Goal: Navigation & Orientation: Find specific page/section

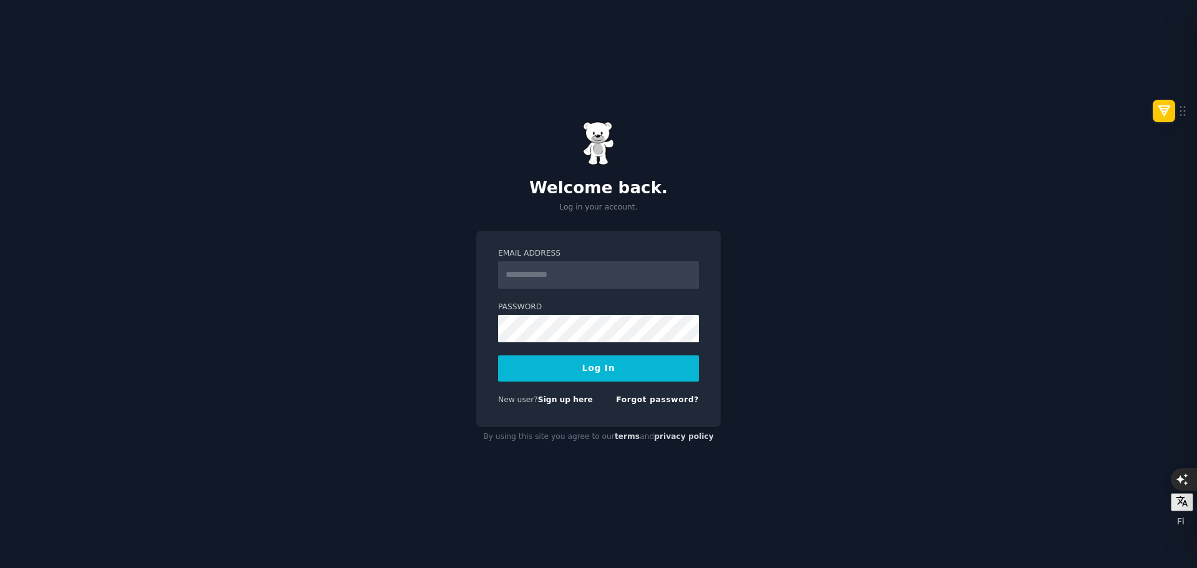
click at [564, 272] on input "Email Address" at bounding box center [598, 274] width 201 height 27
type input "**********"
click at [606, 370] on button "Log In" at bounding box center [598, 368] width 201 height 26
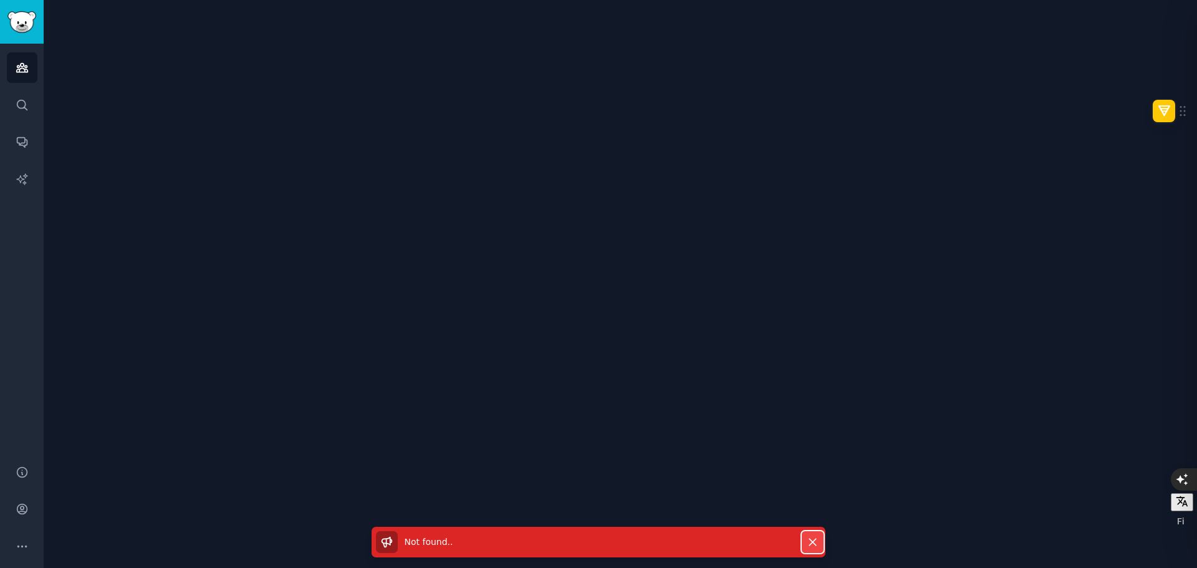
click at [814, 544] on icon "button" at bounding box center [812, 542] width 7 height 7
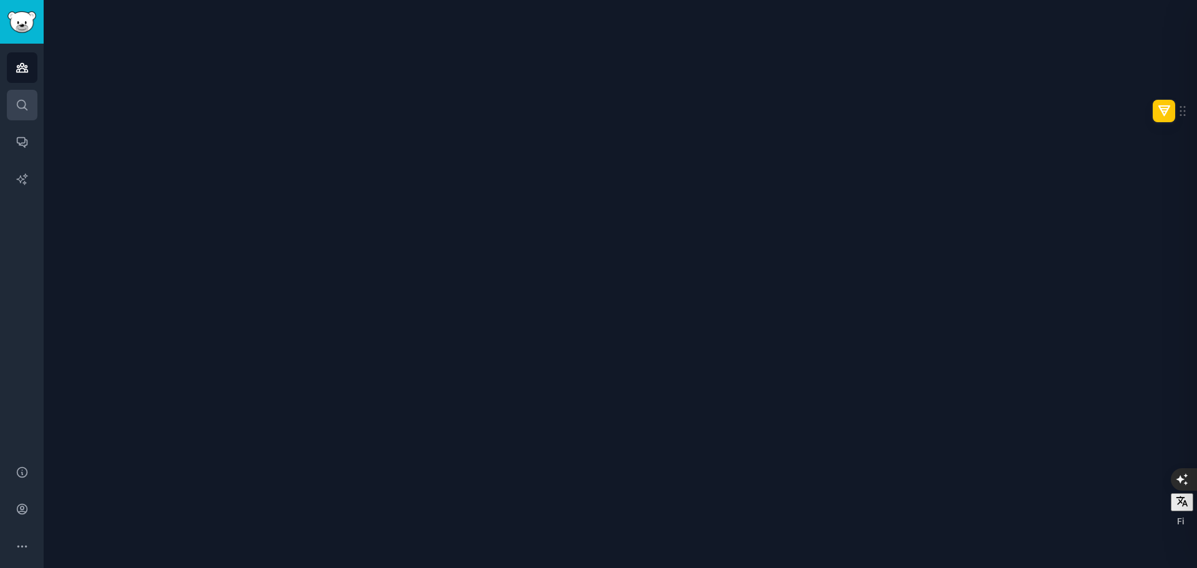
click at [21, 100] on icon "Sidebar" at bounding box center [22, 105] width 10 height 10
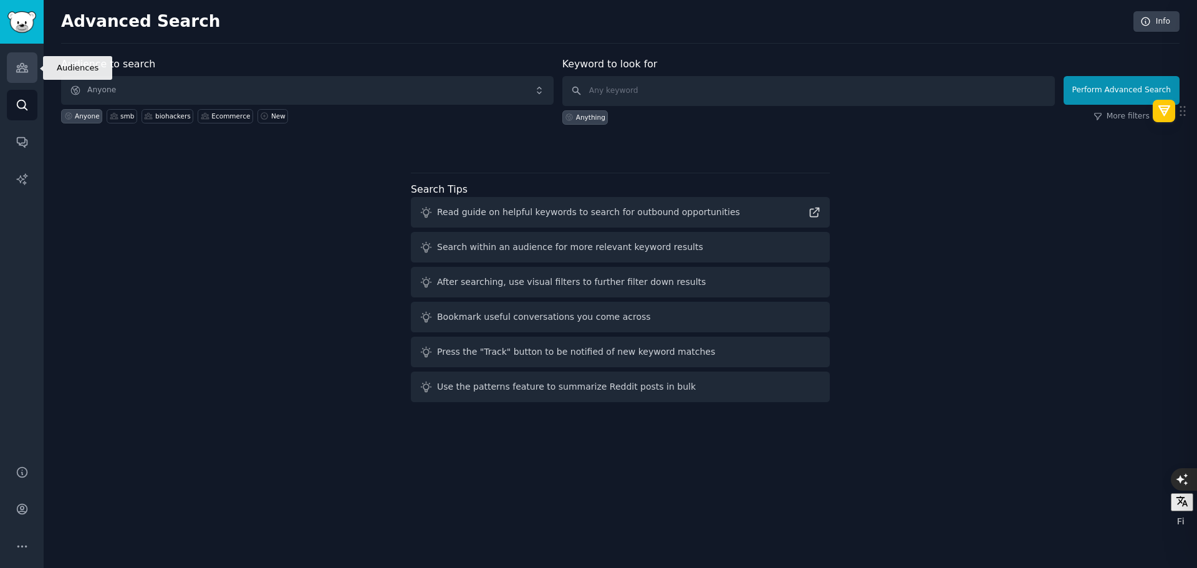
click at [16, 72] on icon "Sidebar" at bounding box center [22, 67] width 13 height 13
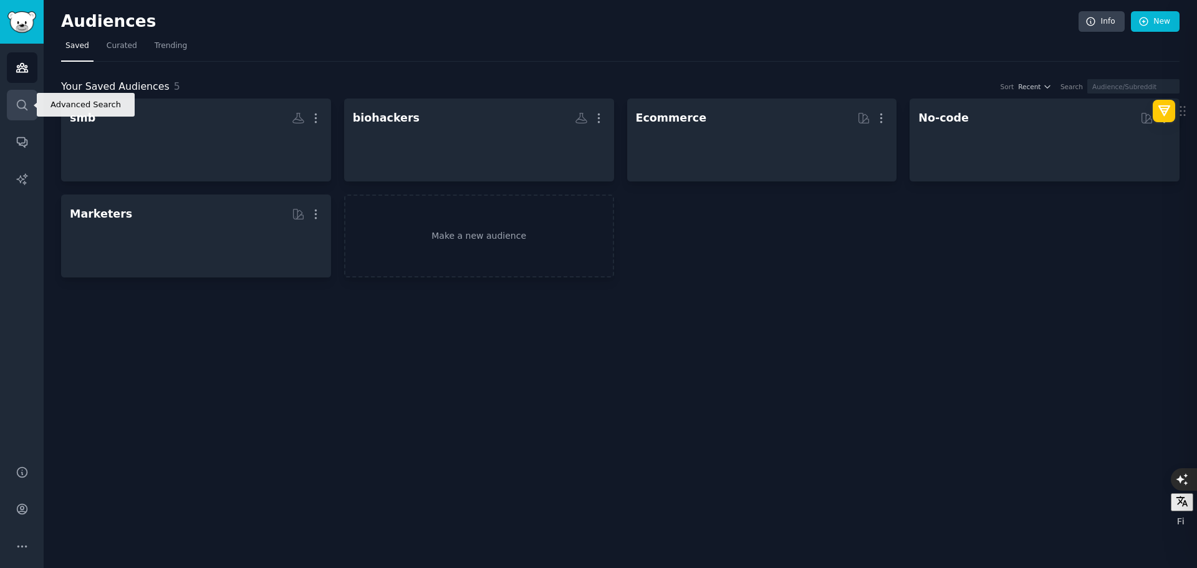
click at [19, 105] on icon "Sidebar" at bounding box center [22, 105] width 13 height 13
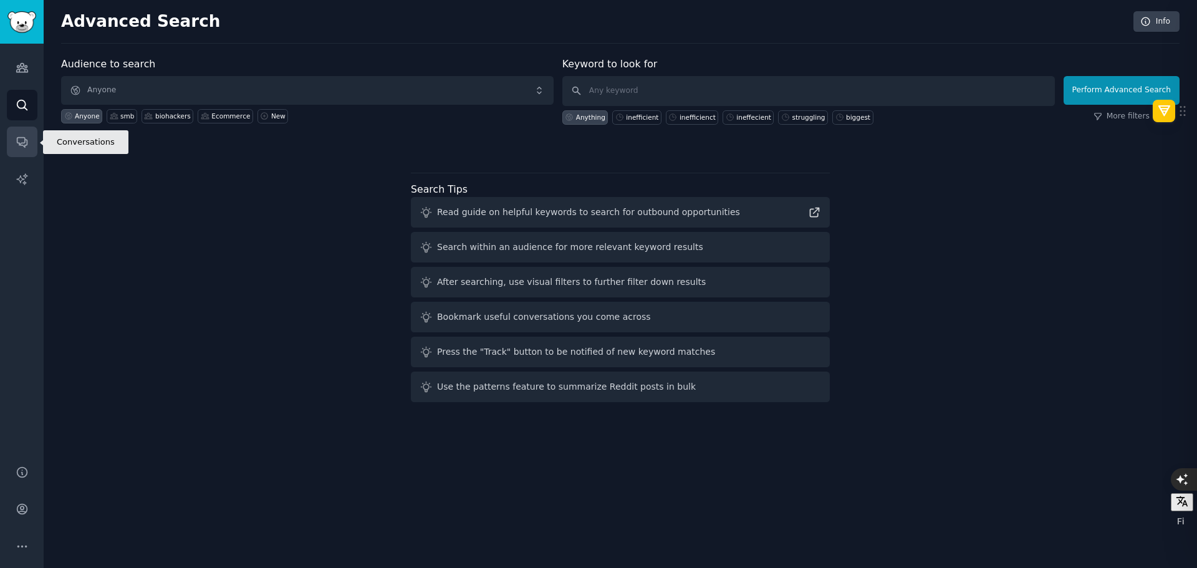
click at [12, 132] on link "Conversations" at bounding box center [22, 142] width 31 height 31
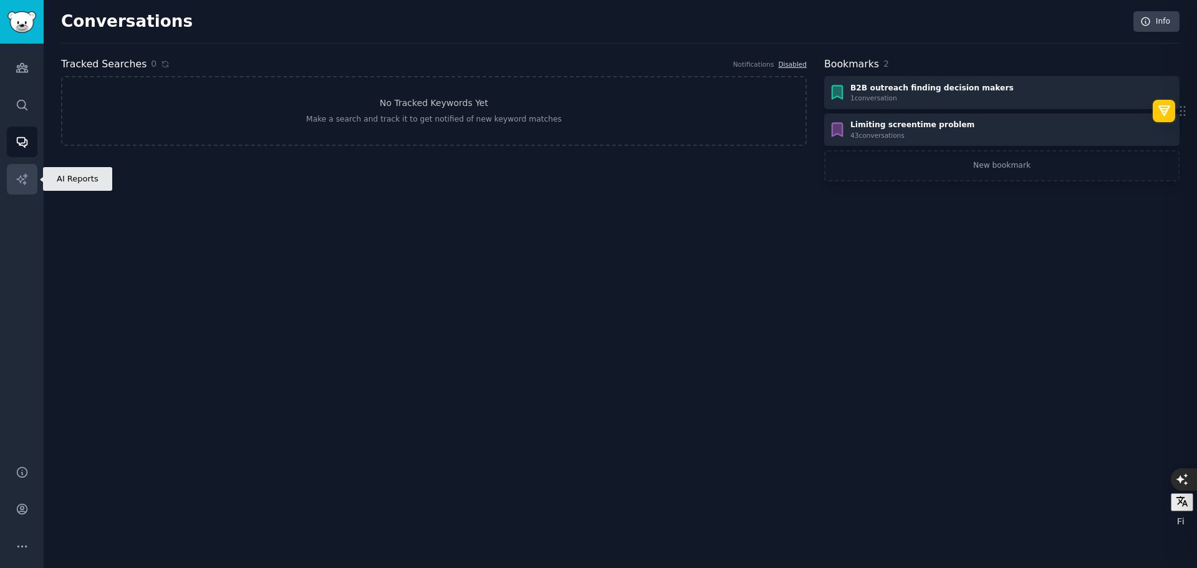
click at [14, 181] on link "AI Reports" at bounding box center [22, 179] width 31 height 31
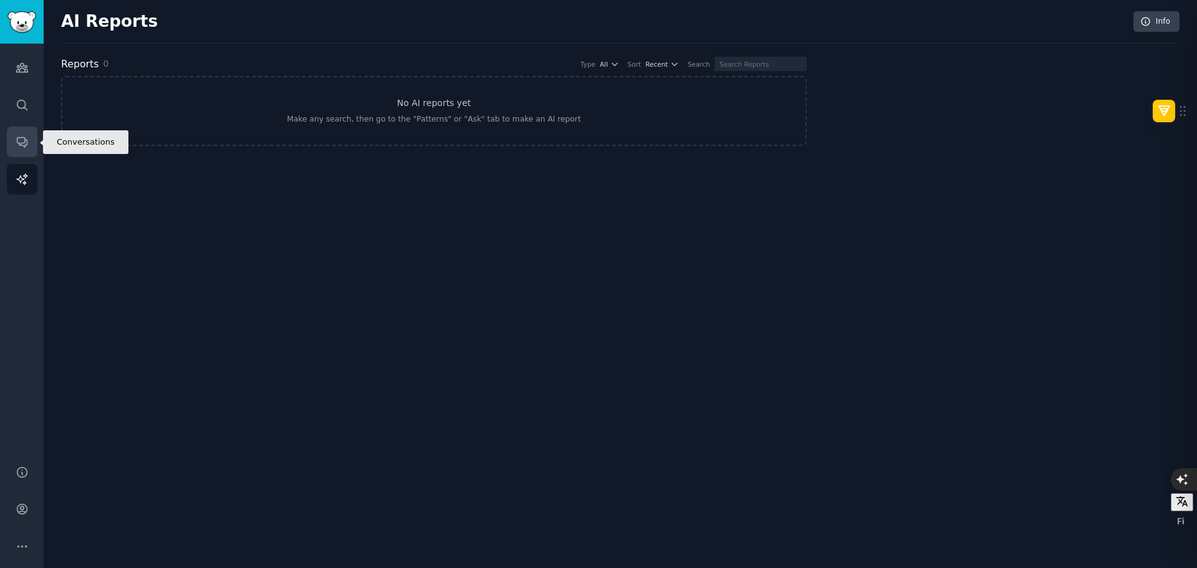
click at [20, 155] on link "Conversations" at bounding box center [22, 142] width 31 height 31
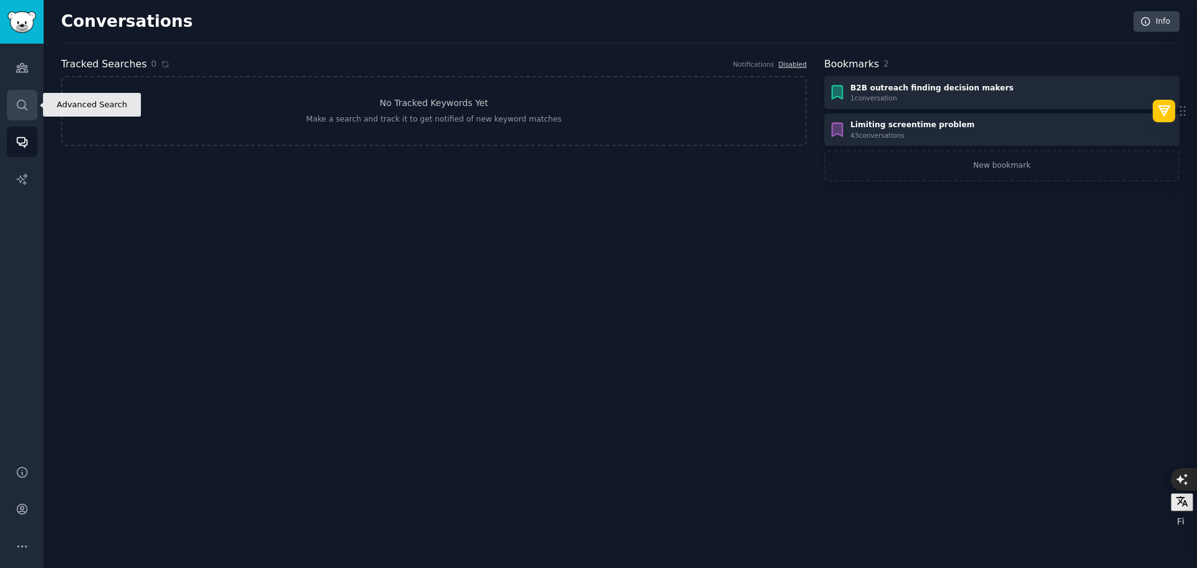
click at [12, 90] on link "Search" at bounding box center [22, 105] width 31 height 31
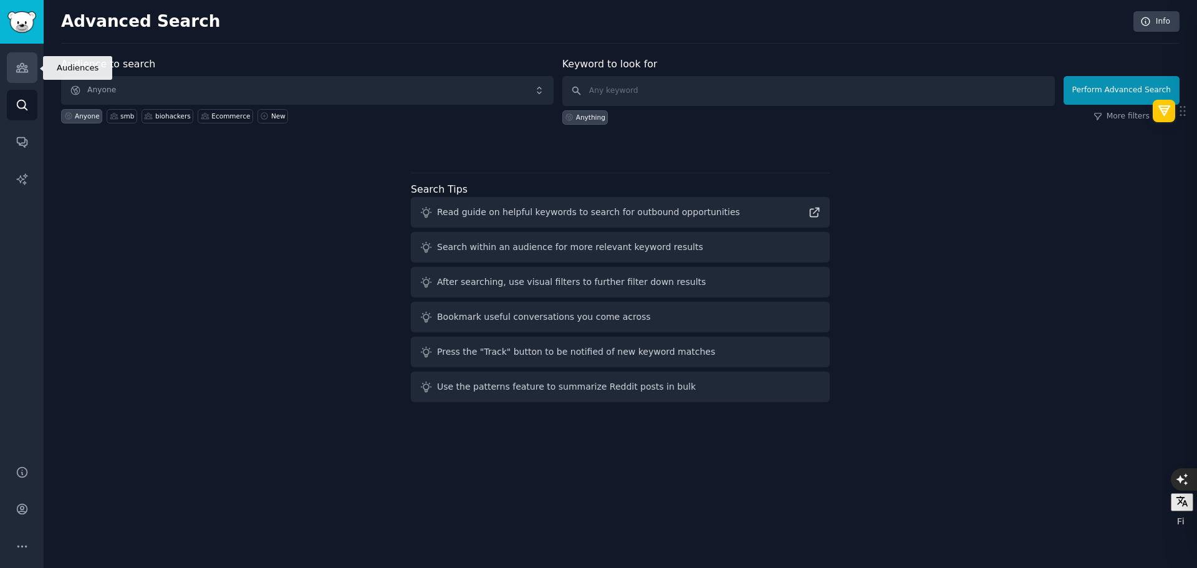
click at [19, 70] on icon "Sidebar" at bounding box center [21, 68] width 11 height 9
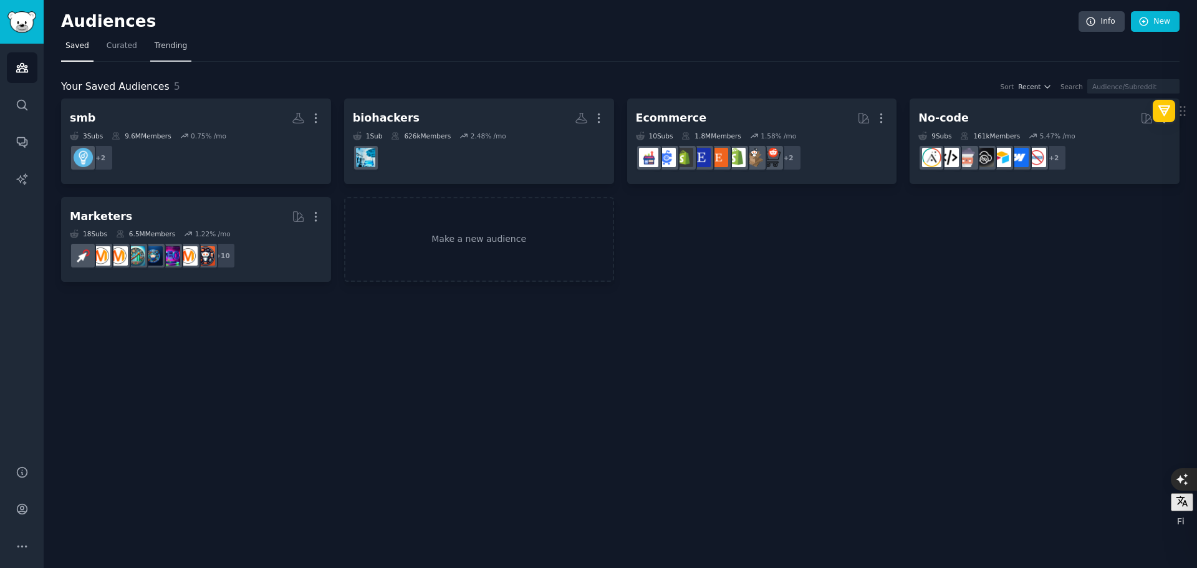
click at [177, 50] on span "Trending" at bounding box center [171, 46] width 32 height 11
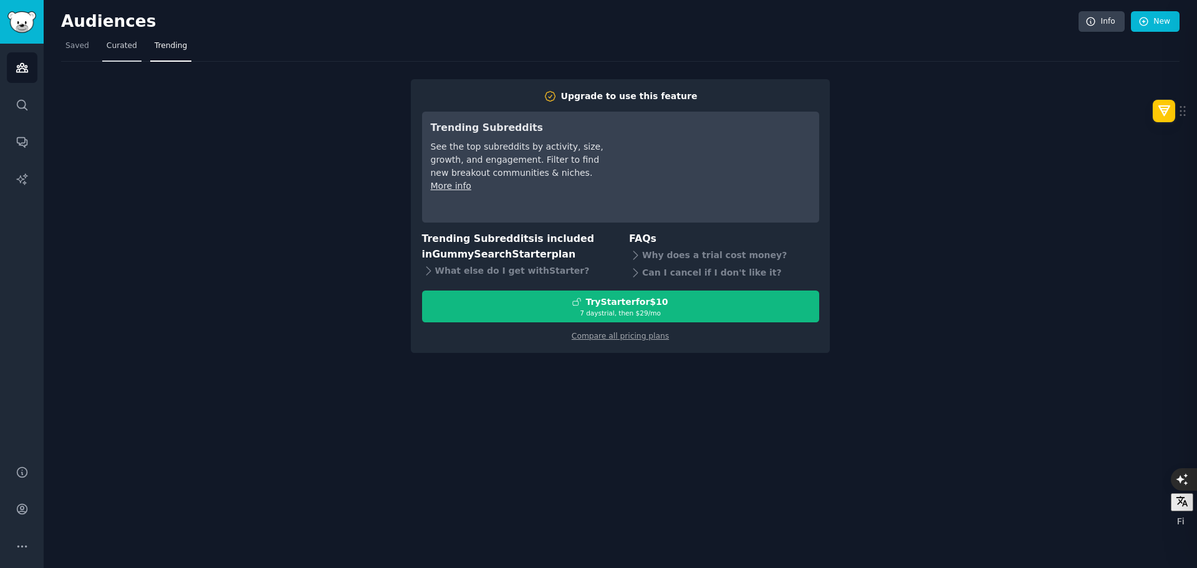
click at [133, 52] on link "Curated" at bounding box center [121, 49] width 39 height 26
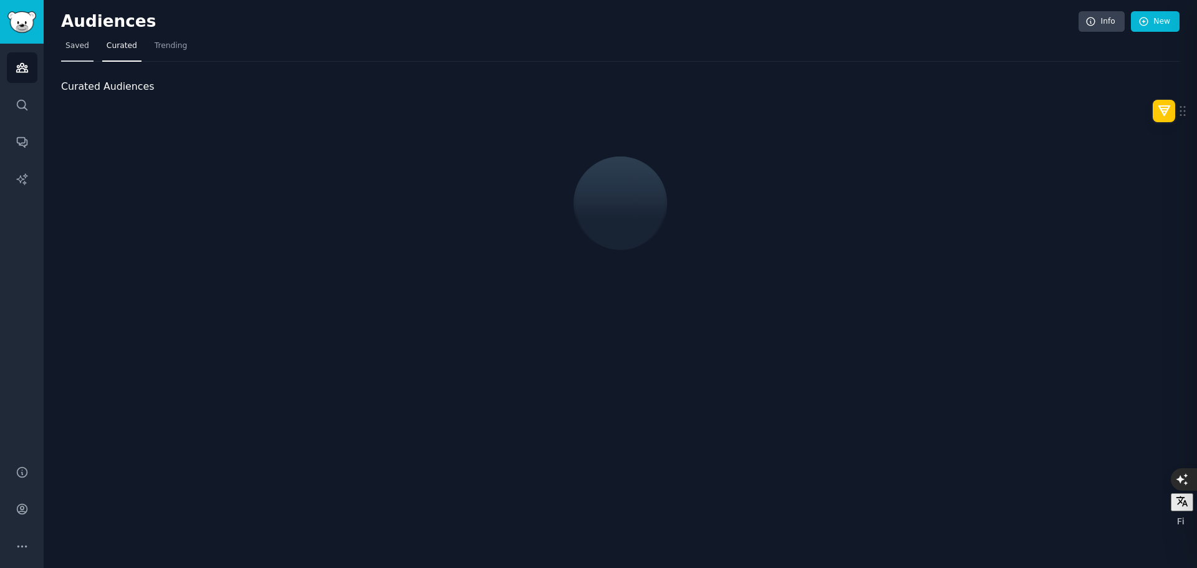
click at [80, 49] on span "Saved" at bounding box center [77, 46] width 24 height 11
